Goal: Transaction & Acquisition: Download file/media

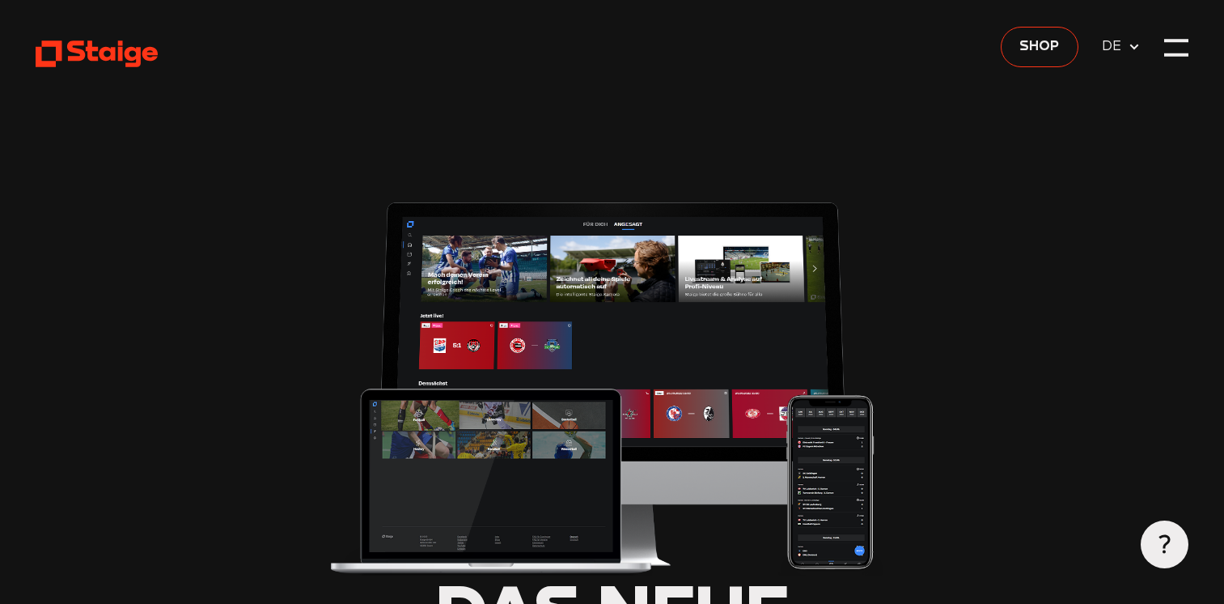
type input "0.8"
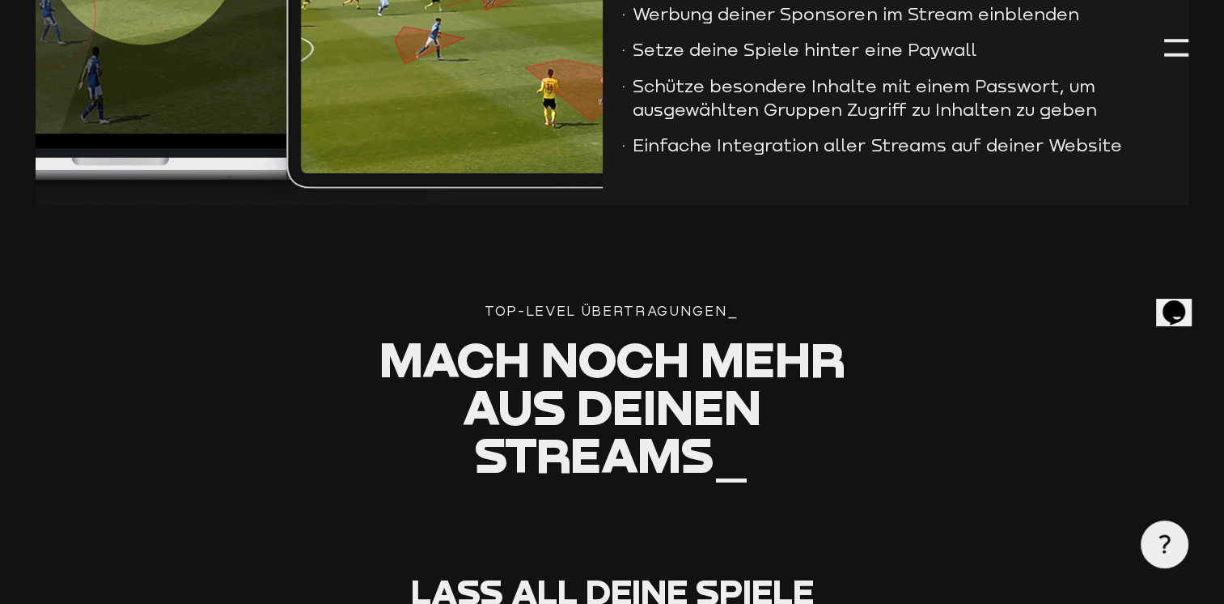
scroll to position [3776, 0]
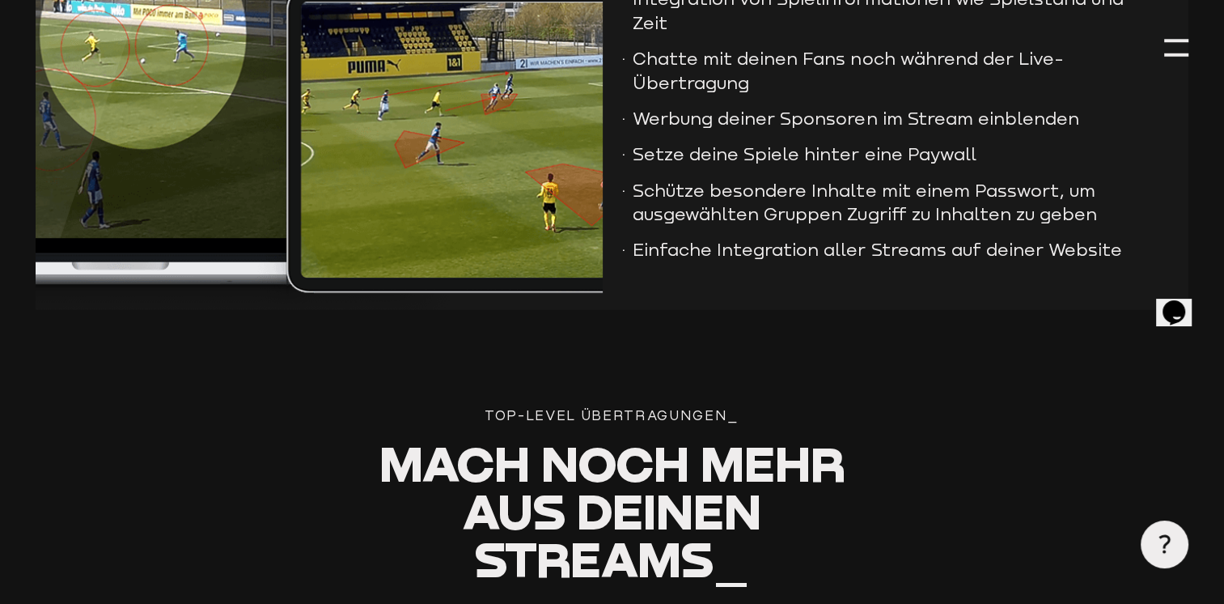
drag, startPoint x: 1218, startPoint y: 287, endPoint x: 1231, endPoint y: 287, distance: 12.9
click at [1223, 287] on html "Shop DE Entdecken Produkte Staige K2 Preise" at bounding box center [612, 386] width 1224 height 8324
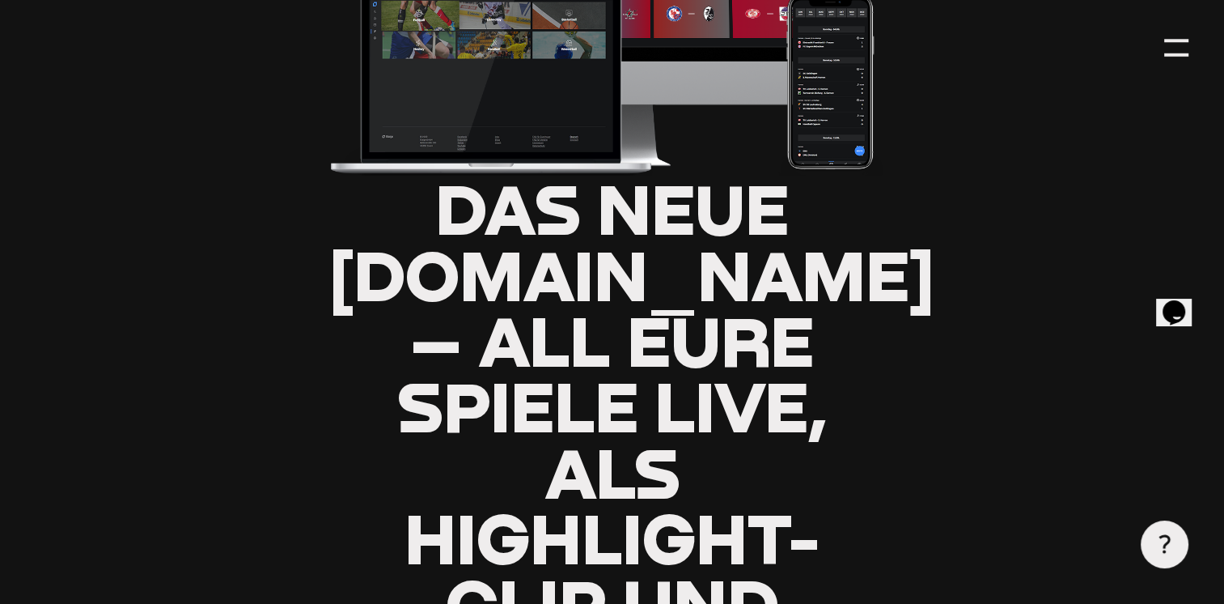
scroll to position [210, 0]
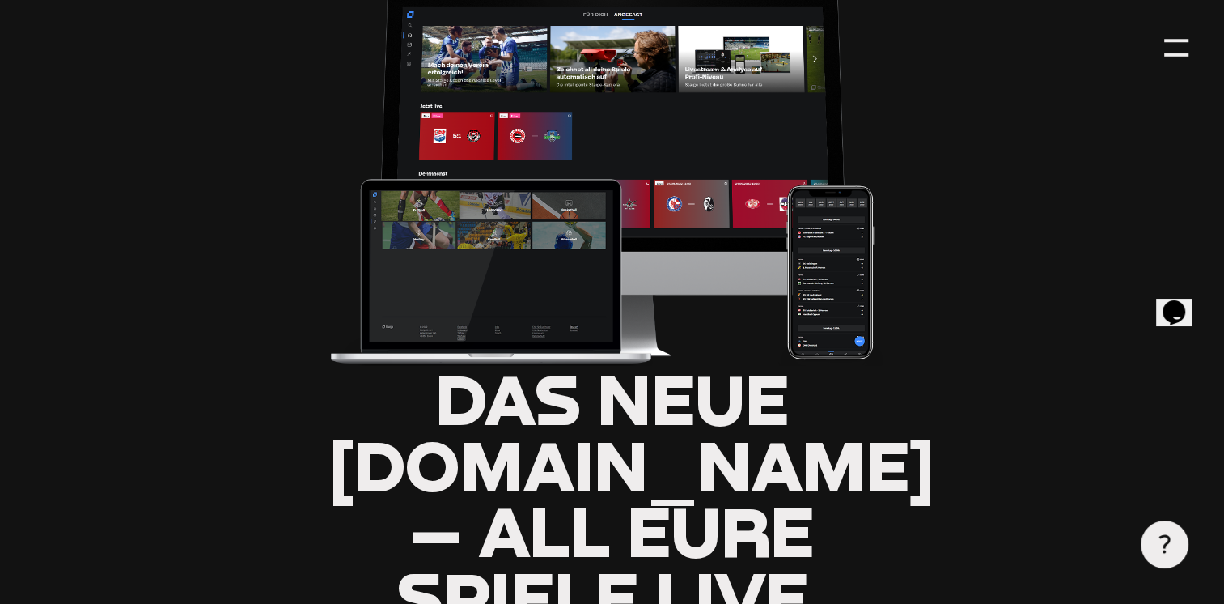
drag, startPoint x: 1223, startPoint y: 48, endPoint x: 1229, endPoint y: 66, distance: 19.5
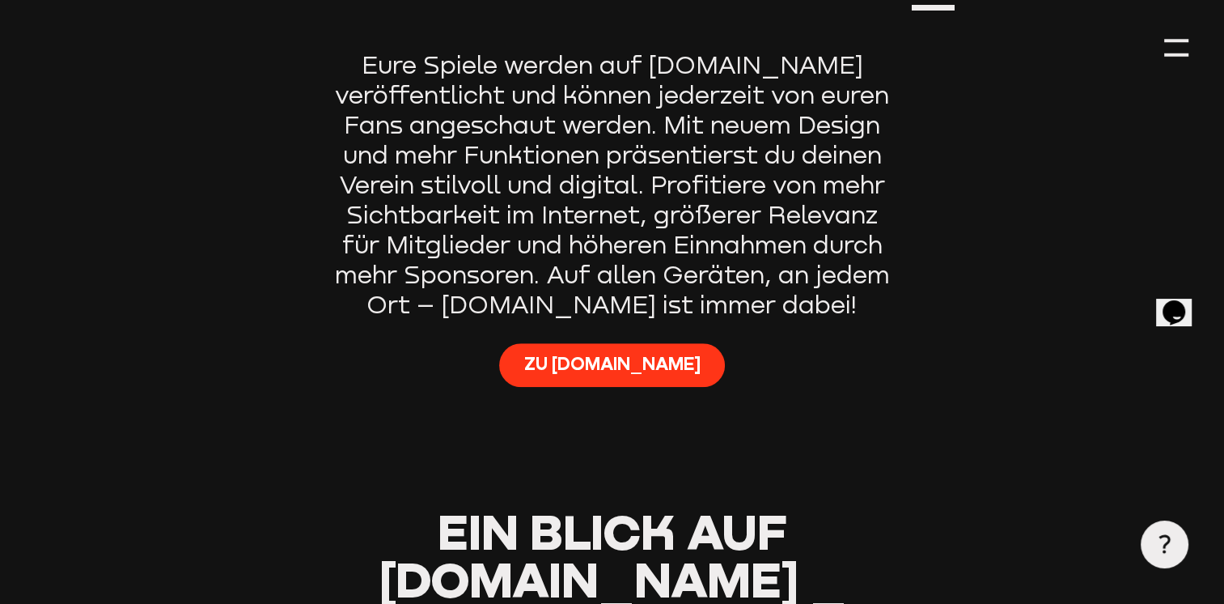
scroll to position [1091, 0]
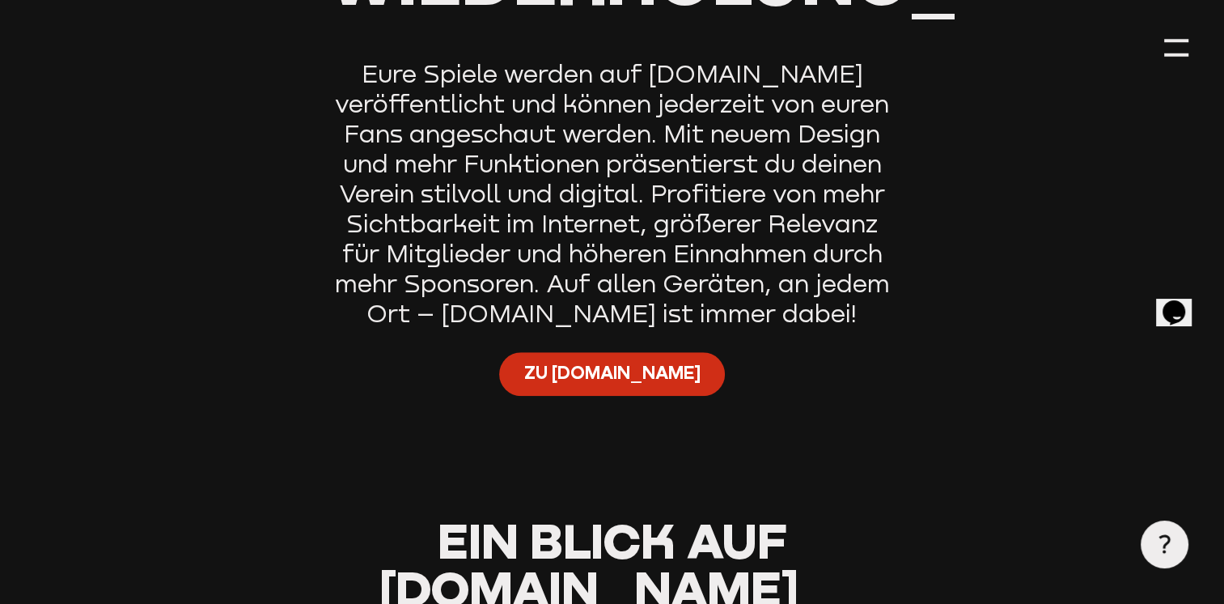
click at [638, 361] on span "Zu Staige.tv" at bounding box center [612, 373] width 176 height 24
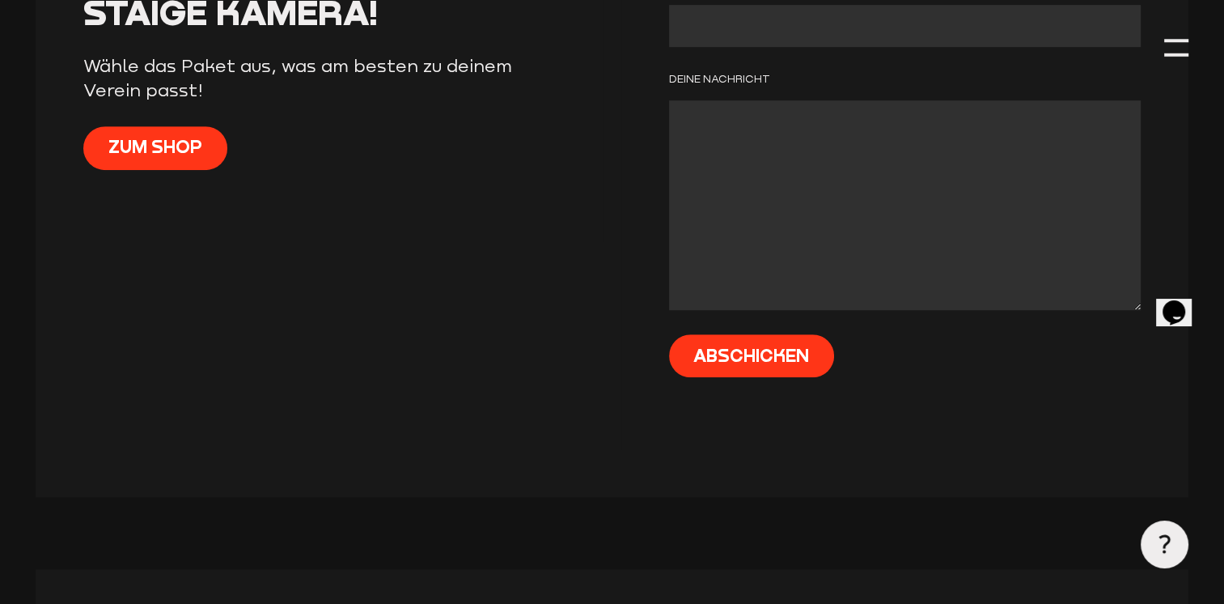
scroll to position [6929, 0]
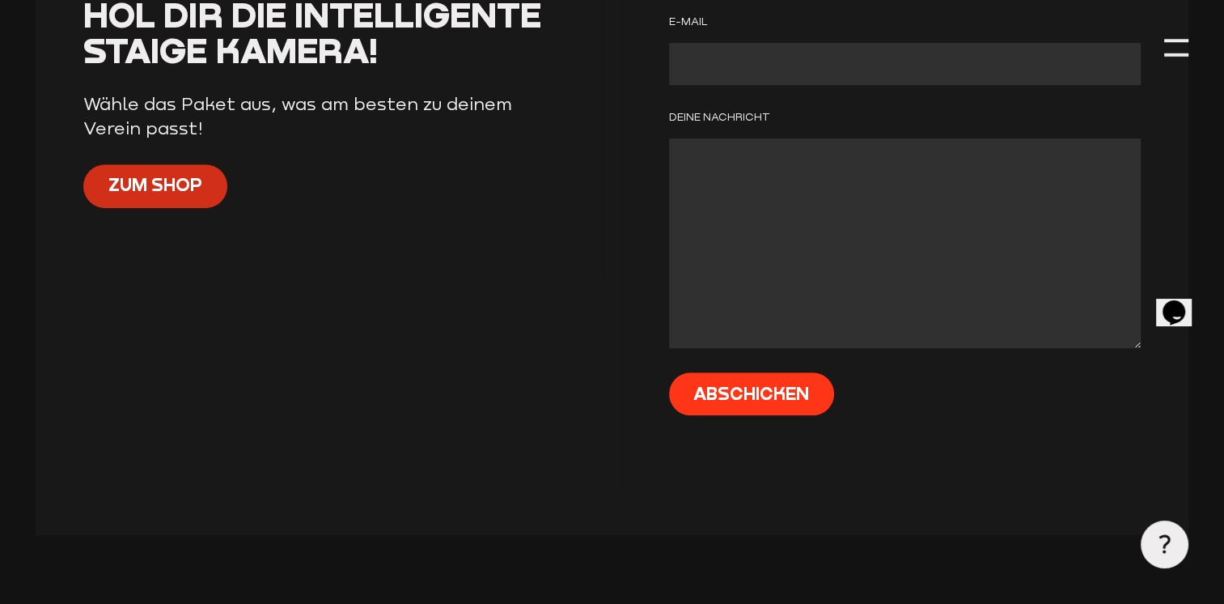
click at [153, 190] on span "Zum Shop" at bounding box center [155, 184] width 94 height 24
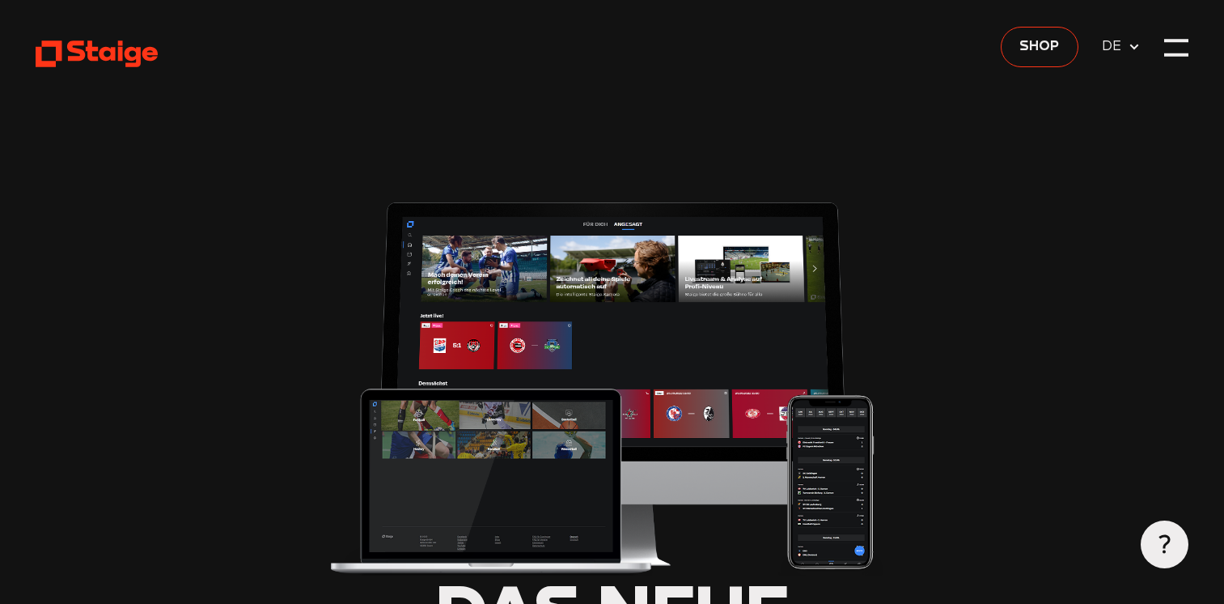
scroll to position [6929, 0]
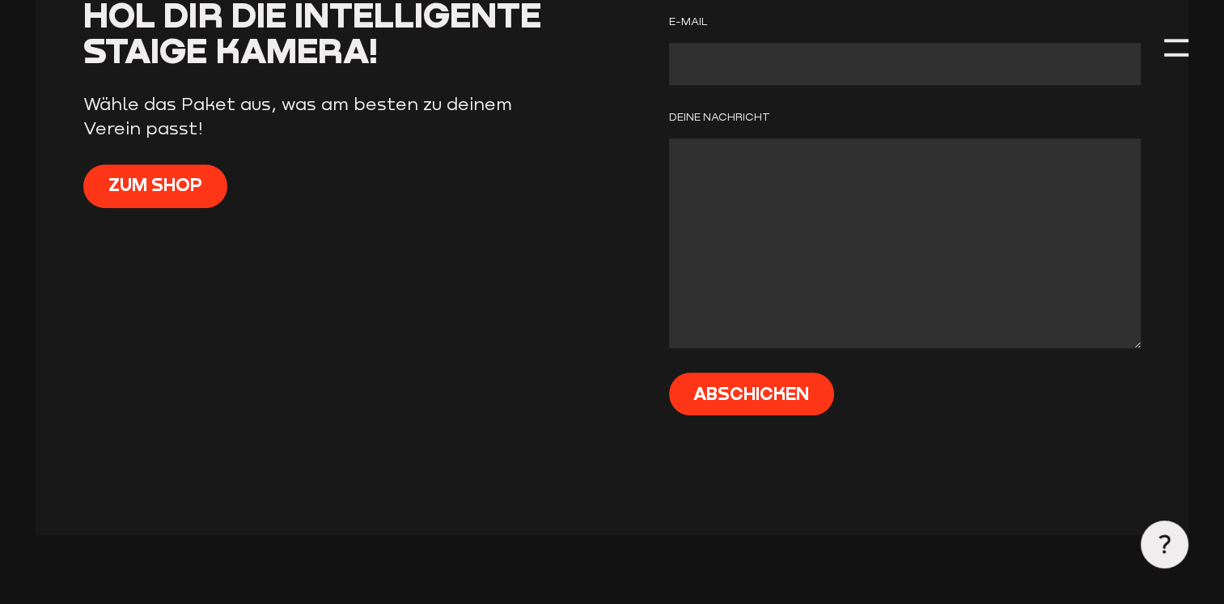
type input "0.8"
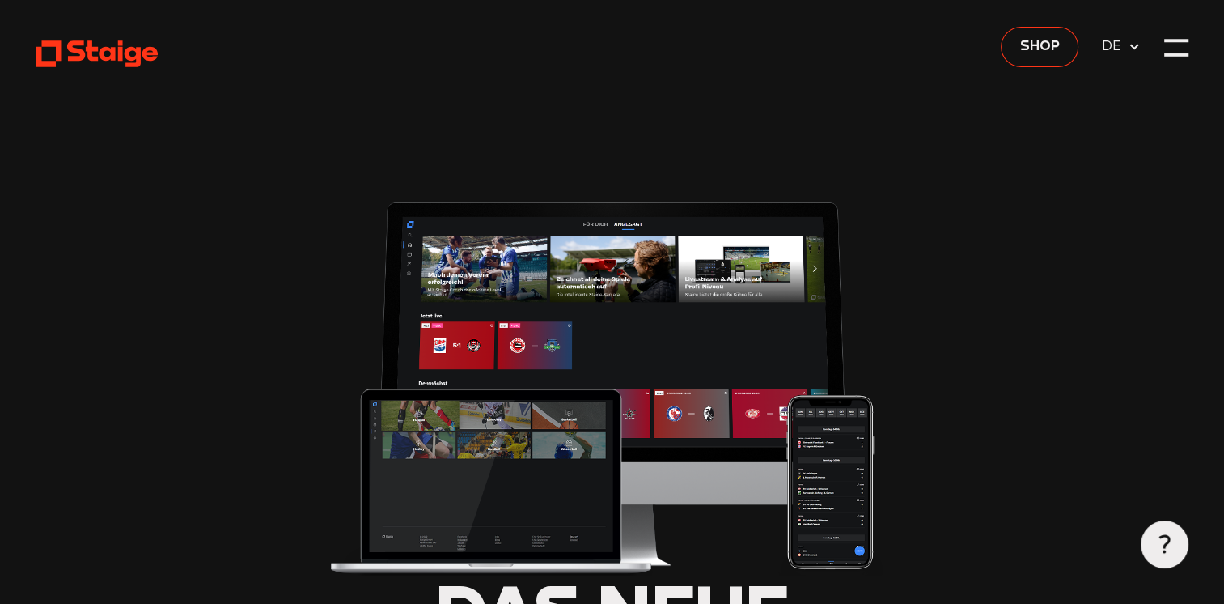
type input "0.8"
click at [1180, 41] on div at bounding box center [1176, 48] width 24 height 24
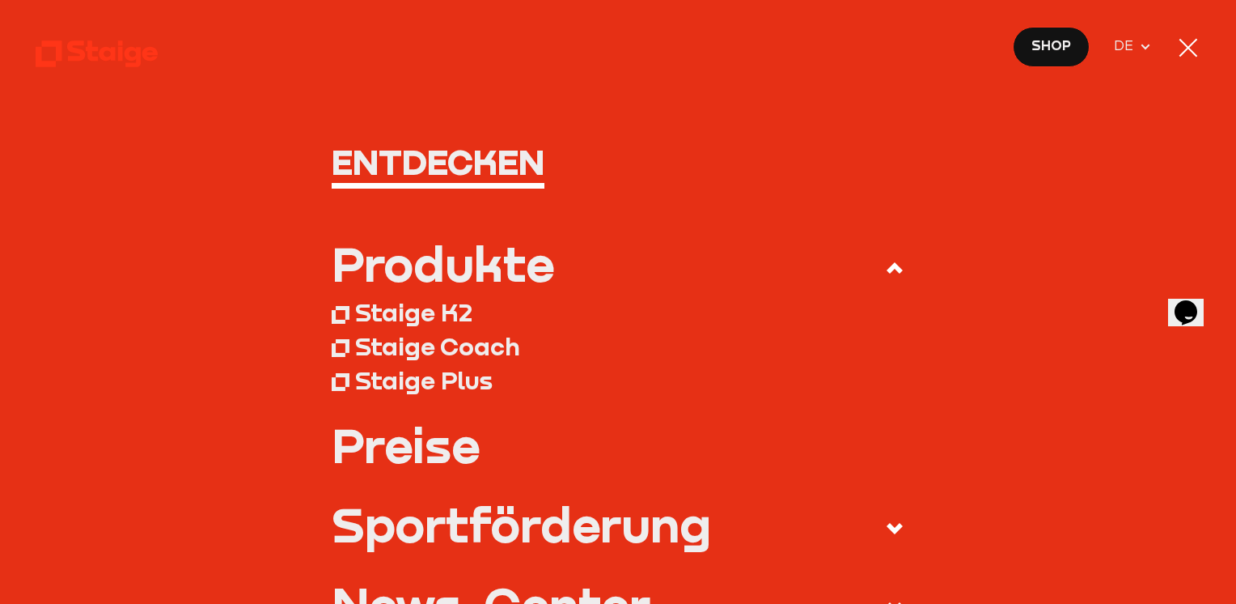
drag, startPoint x: 1223, startPoint y: 47, endPoint x: 1229, endPoint y: 83, distance: 36.2
click at [1223, 83] on nav "Entdecken Produkte Staige K2 Staige Coach Staige Plus Preise Blog FAQ" at bounding box center [618, 302] width 1236 height 604
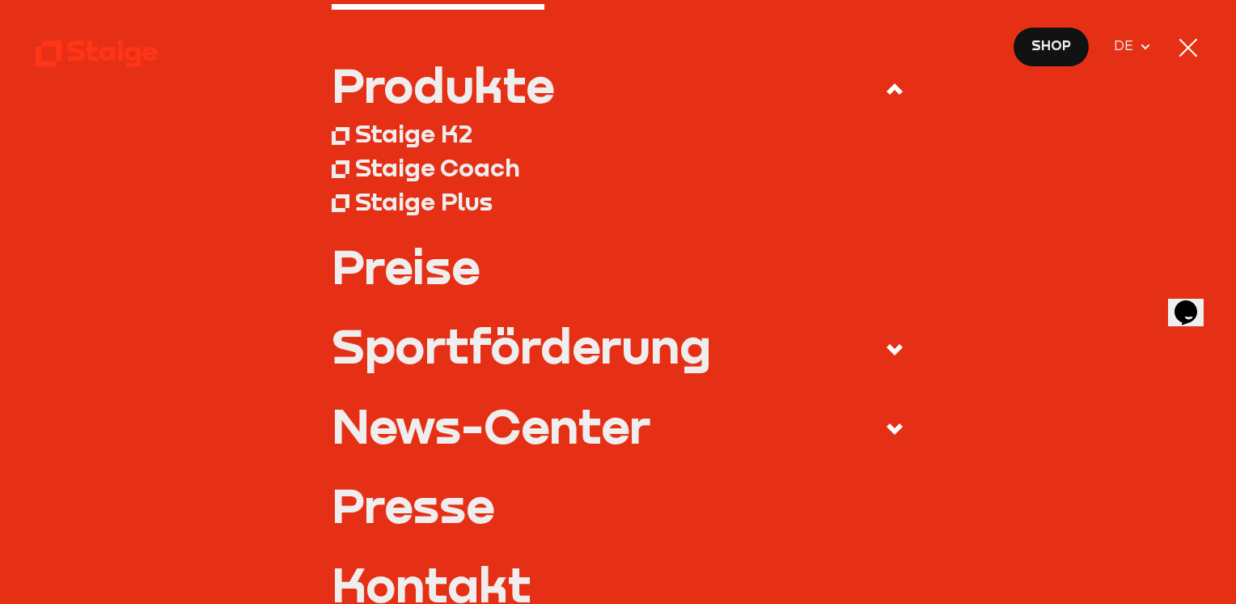
scroll to position [152, 0]
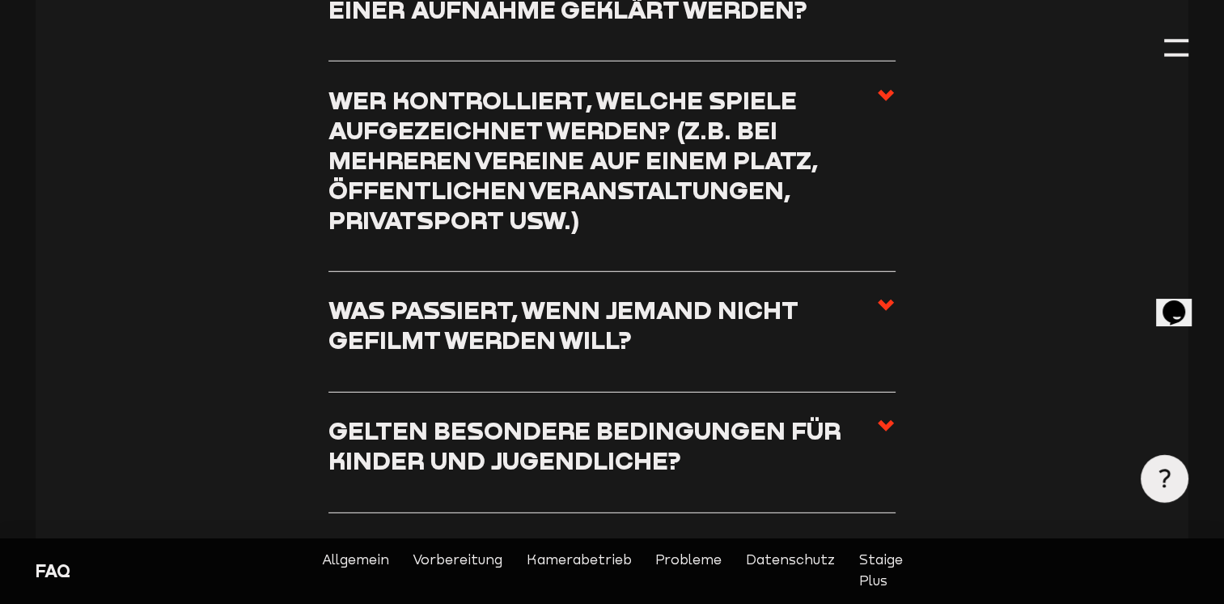
scroll to position [4517, 0]
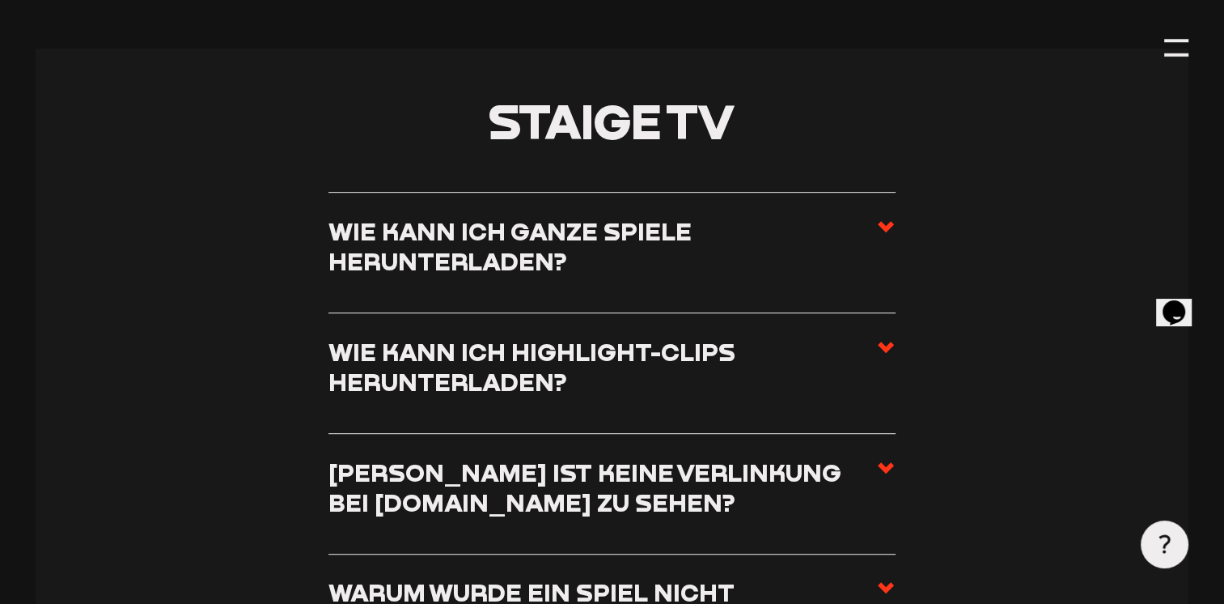
scroll to position [6832, 0]
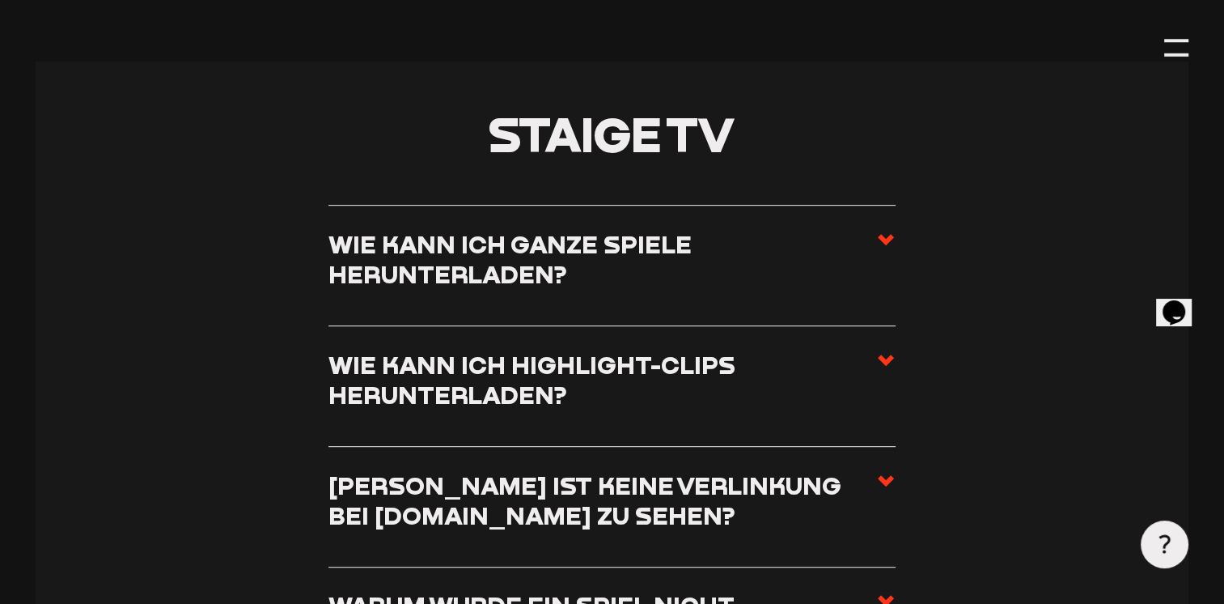
click at [869, 230] on h3 "Wie kann ich ganze Spiele herunterladen?" at bounding box center [603, 260] width 548 height 60
click at [0, 0] on input "Wie kann ich ganze Spiele herunterladen?" at bounding box center [0, 0] width 0 height 0
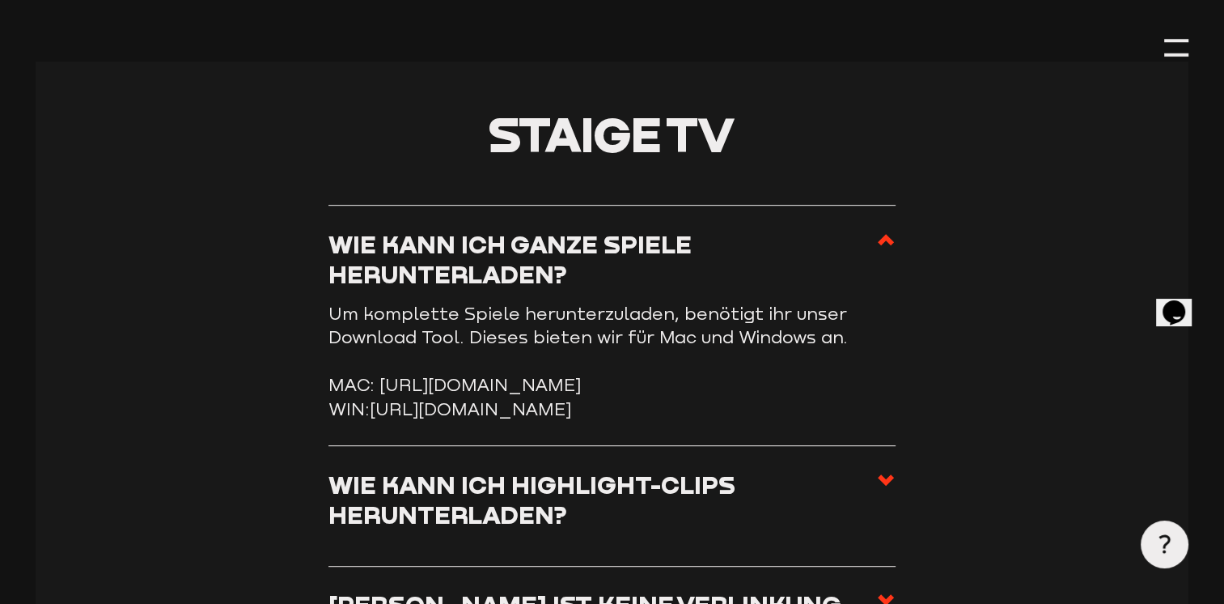
click at [384, 399] on link "[URL][DOMAIN_NAME]" at bounding box center [470, 409] width 201 height 20
click at [571, 399] on link "[URL][DOMAIN_NAME]" at bounding box center [470, 409] width 201 height 20
click at [565, 399] on link "[URL][DOMAIN_NAME]" at bounding box center [470, 409] width 201 height 20
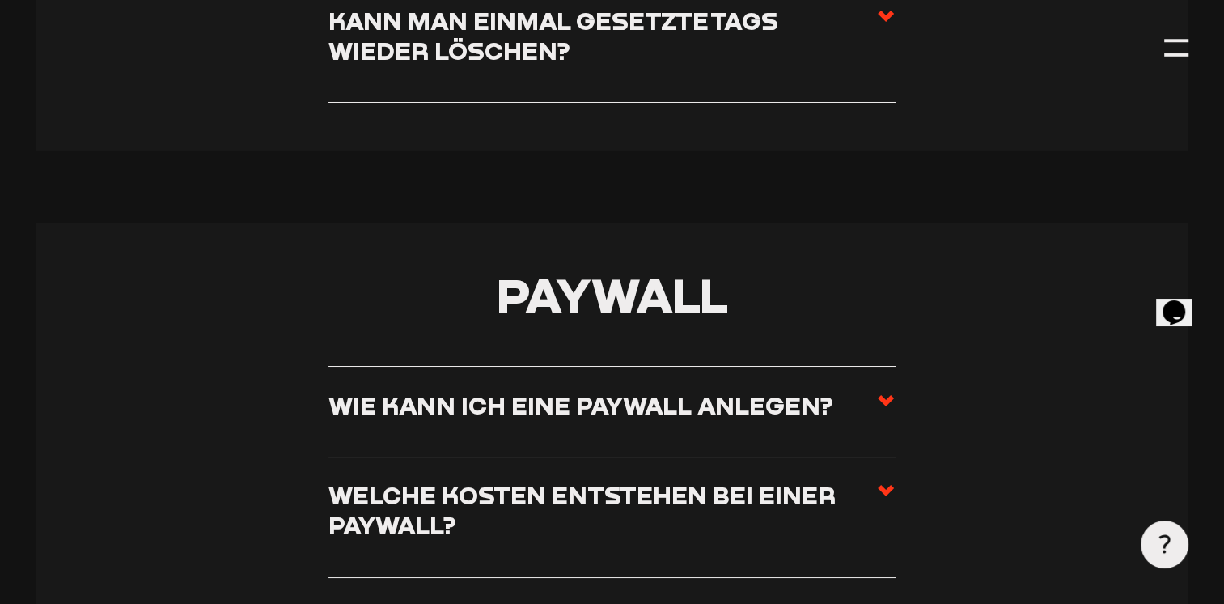
scroll to position [5848, 0]
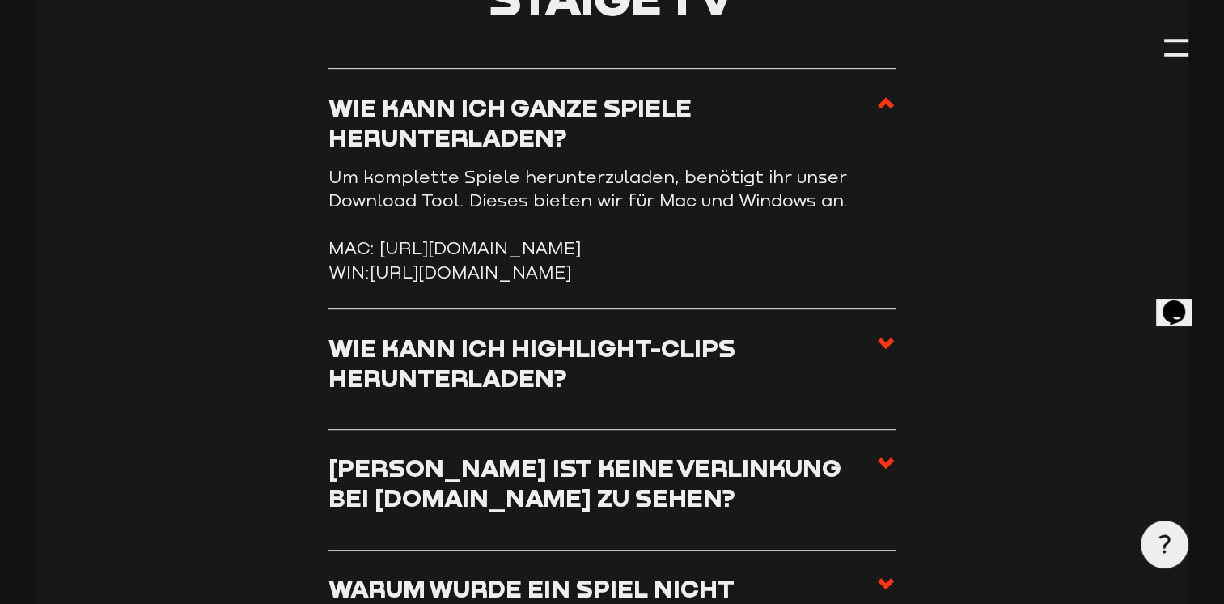
scroll to position [6904, 0]
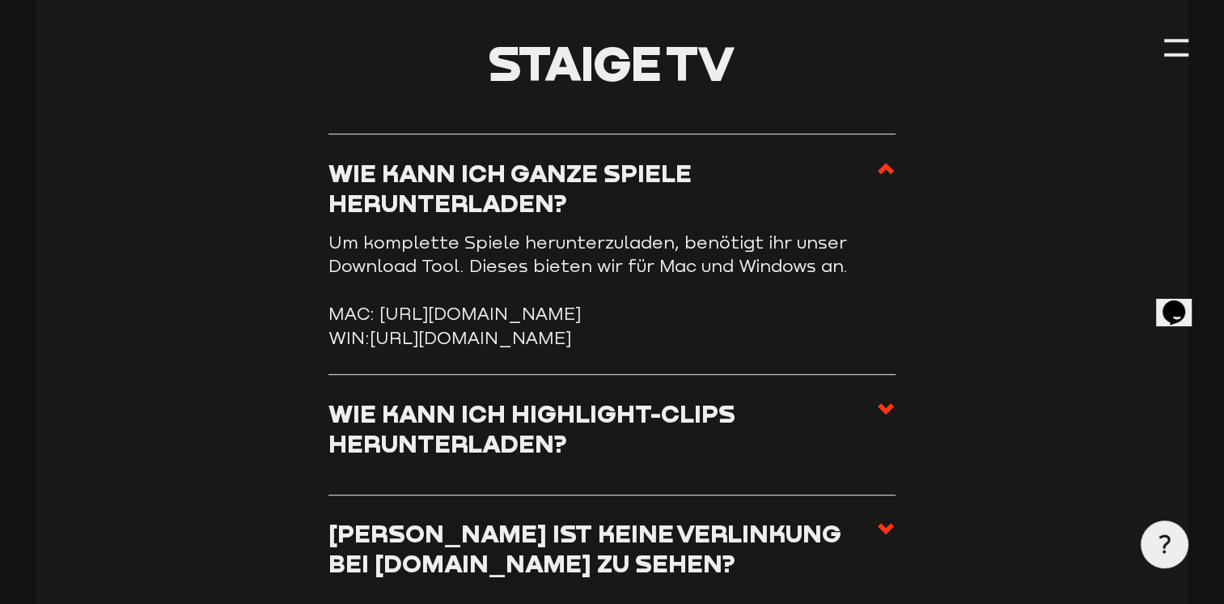
click at [571, 328] on link "[URL][DOMAIN_NAME]" at bounding box center [470, 338] width 201 height 20
